Goal: Register for event/course

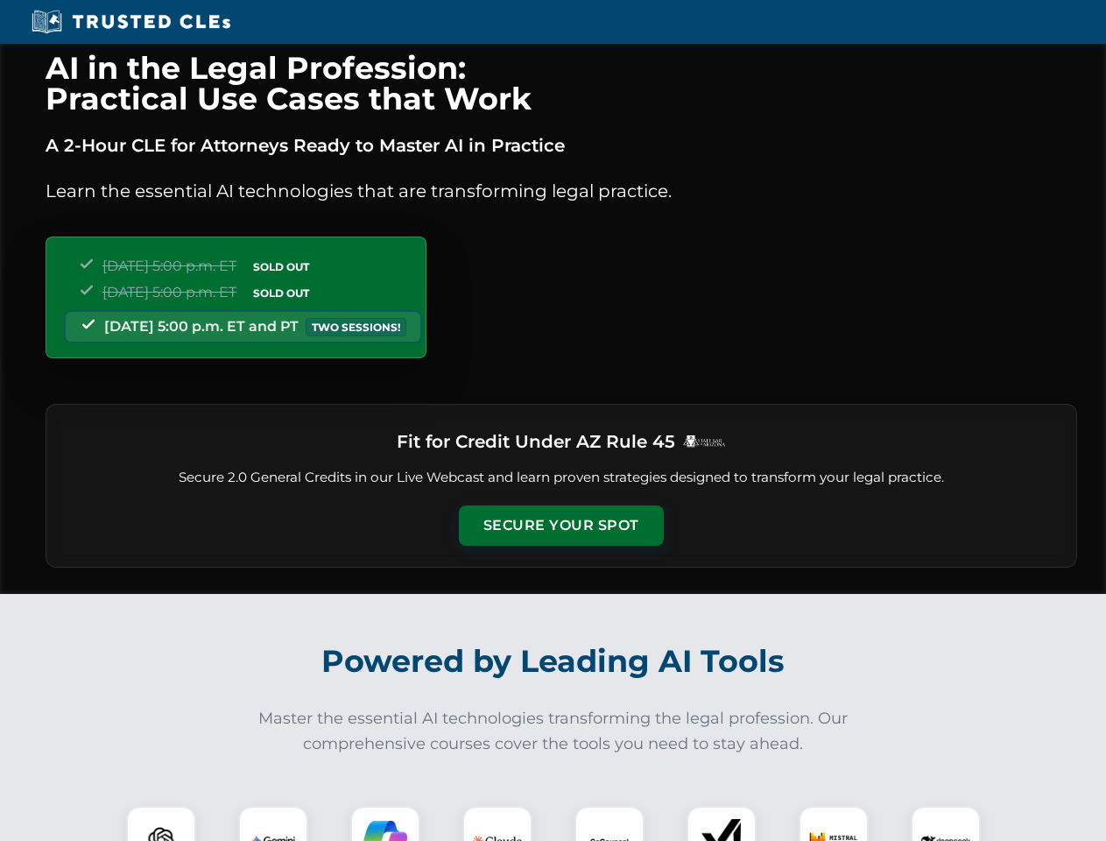
click at [560, 525] on button "Secure Your Spot" at bounding box center [561, 525] width 205 height 40
click at [161, 823] on img at bounding box center [161, 840] width 51 height 51
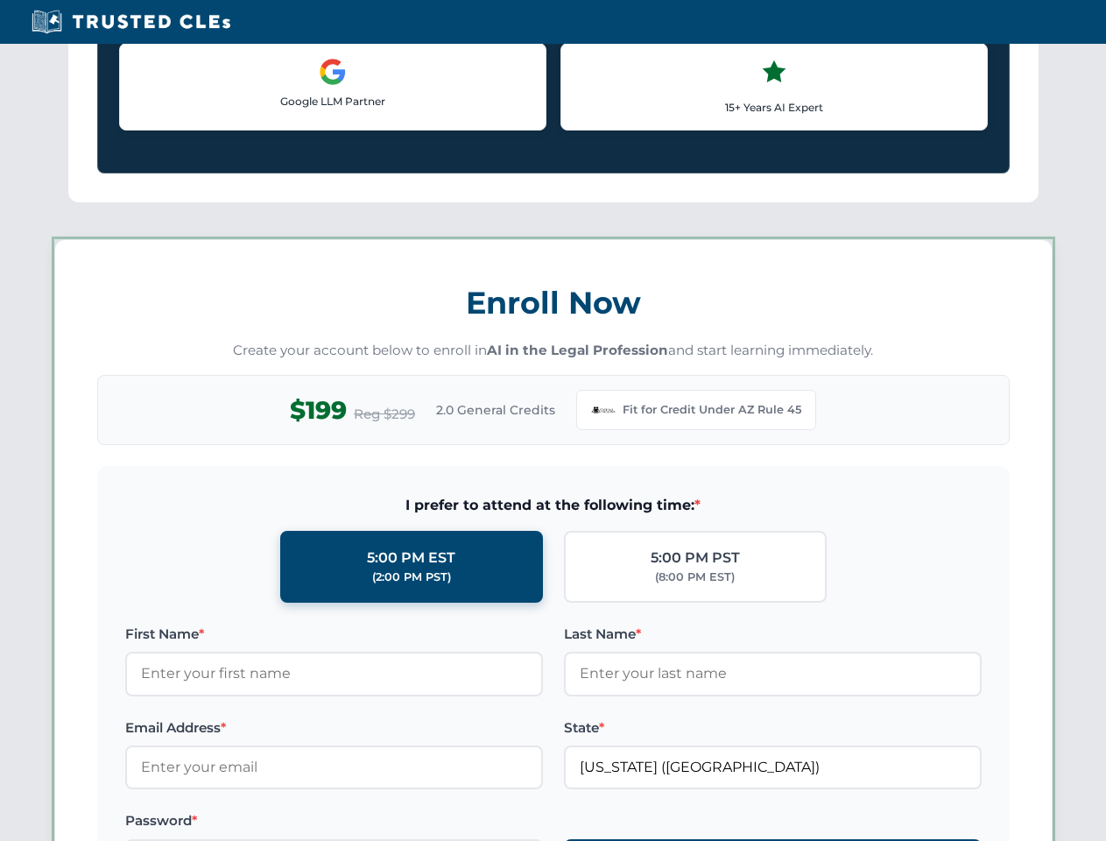
click at [385, 823] on label "Password *" at bounding box center [334, 820] width 418 height 21
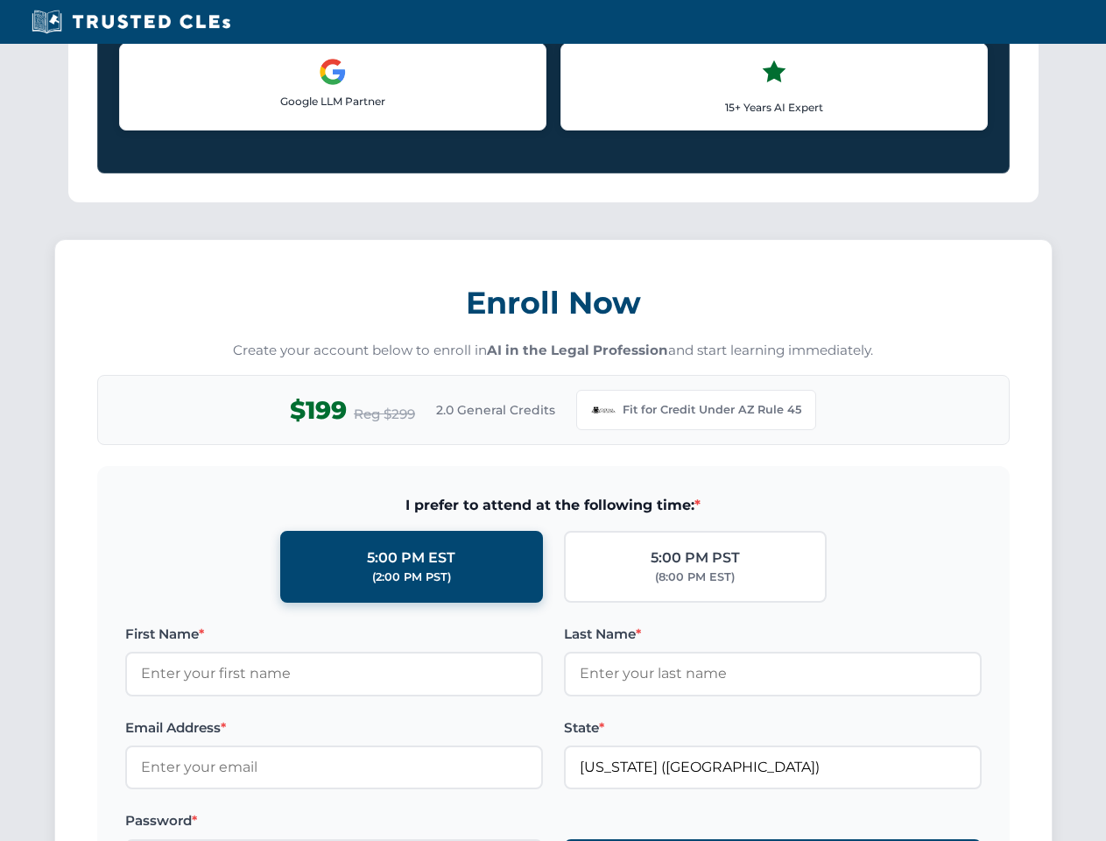
scroll to position [1707, 0]
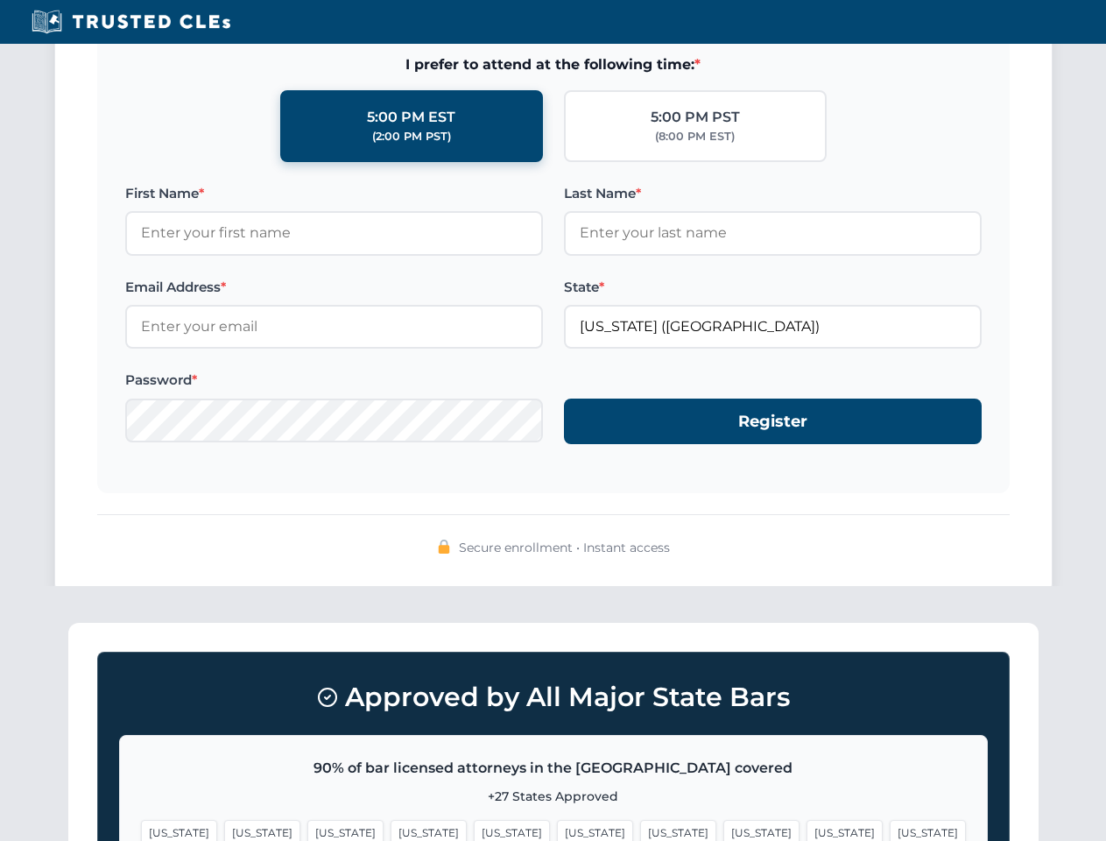
click at [807, 823] on span "[US_STATE]" at bounding box center [845, 832] width 76 height 25
